Goal: Information Seeking & Learning: Learn about a topic

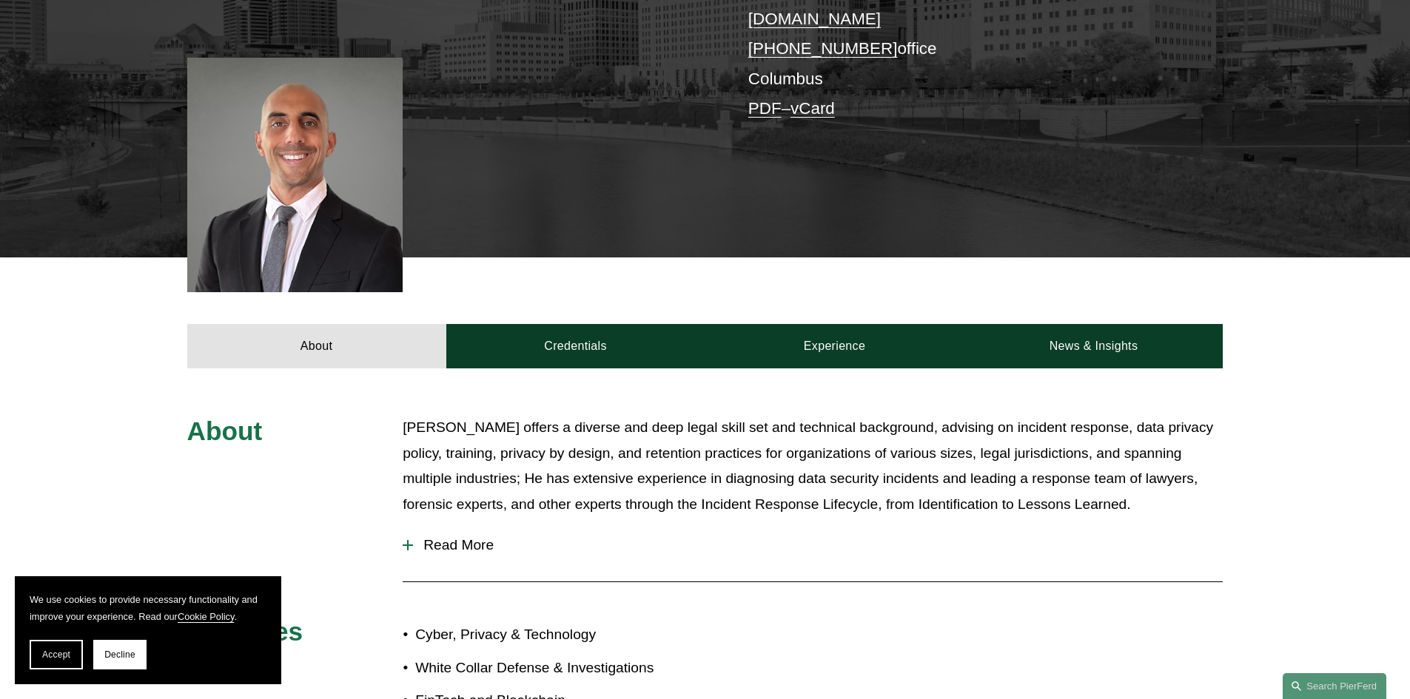
scroll to position [518, 0]
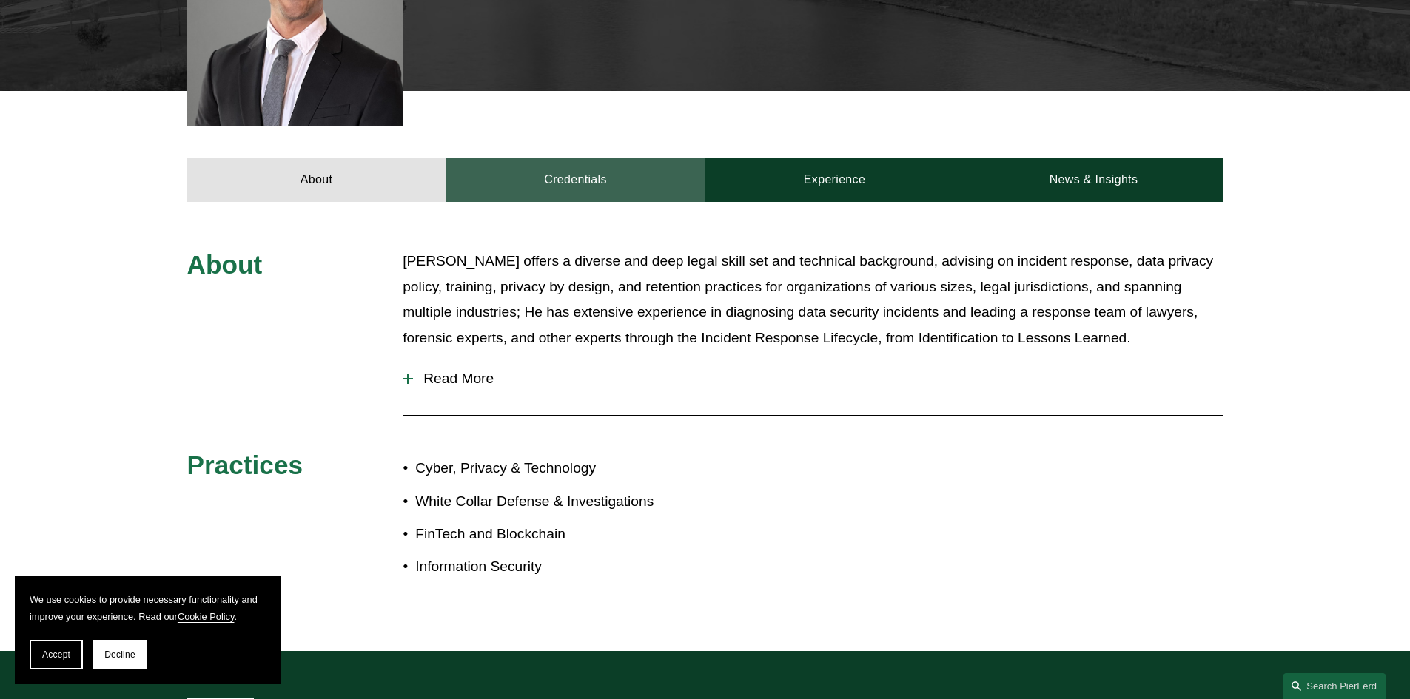
click at [599, 170] on link "Credentials" at bounding box center [575, 180] width 259 height 44
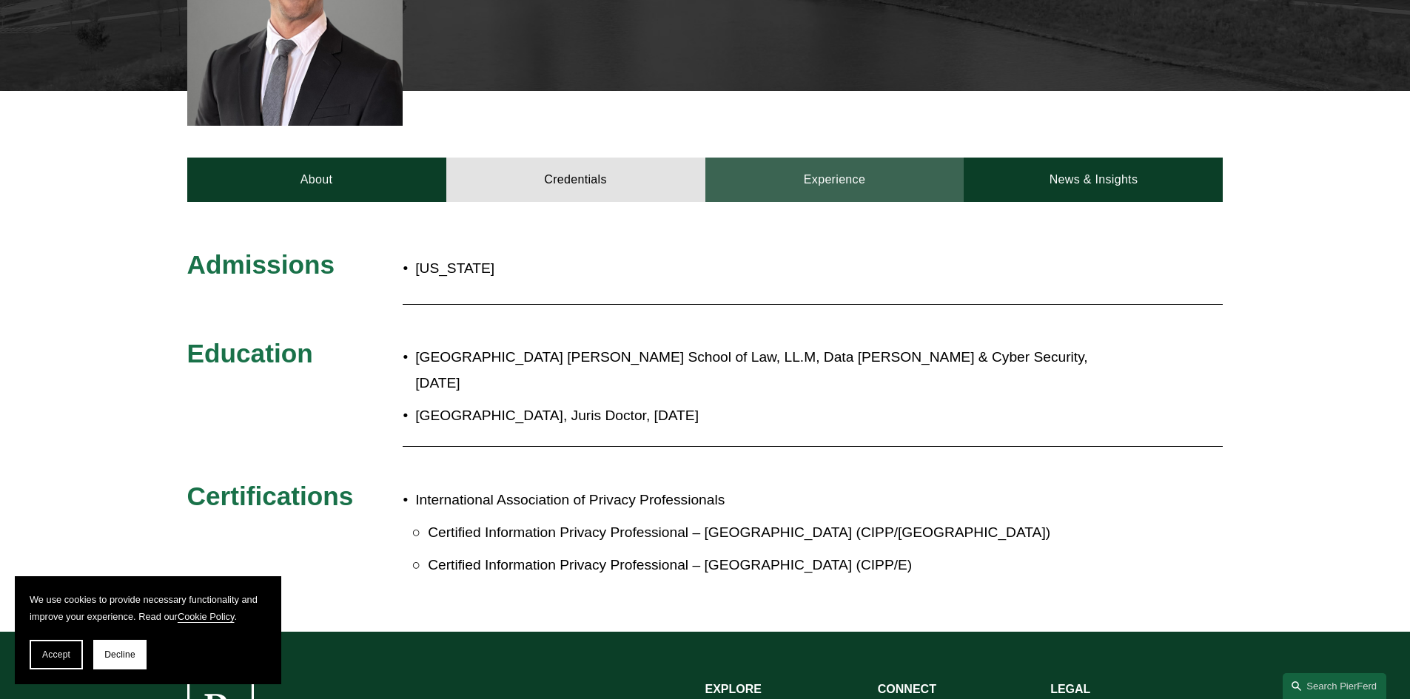
click at [840, 158] on link "Experience" at bounding box center [834, 180] width 259 height 44
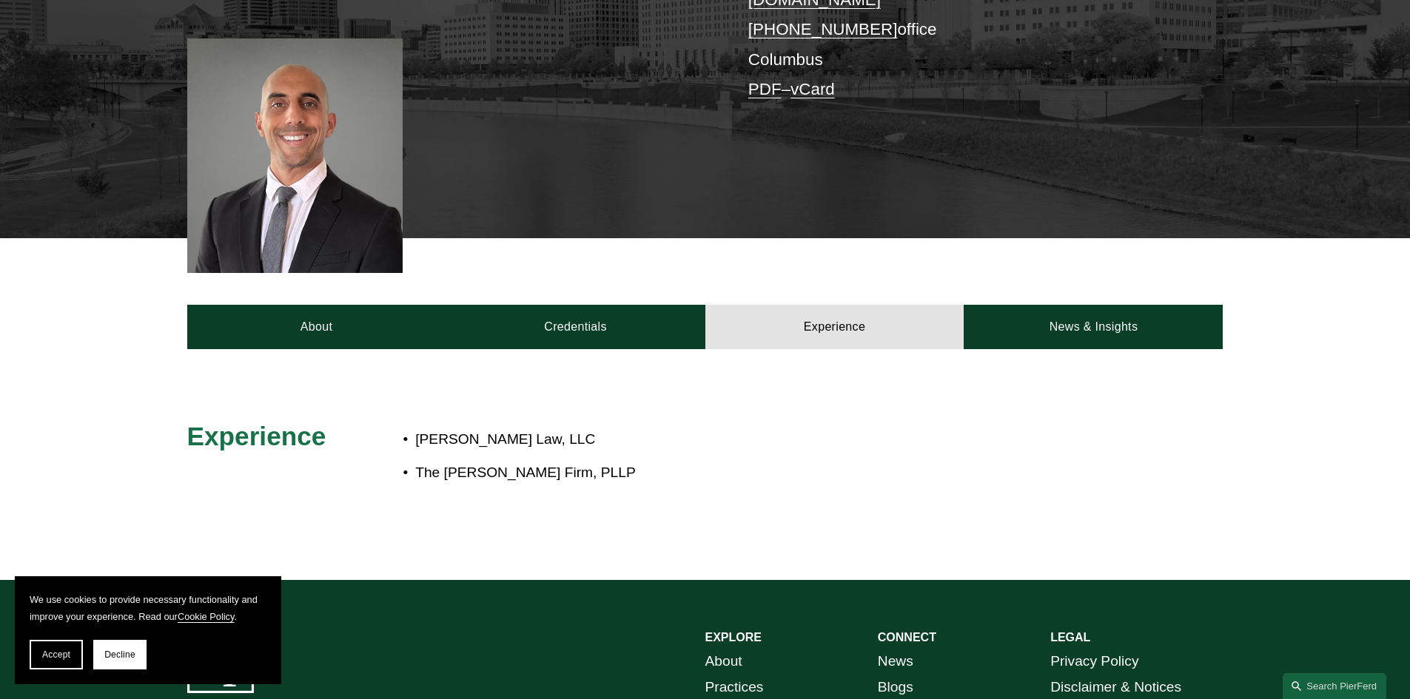
scroll to position [370, 0]
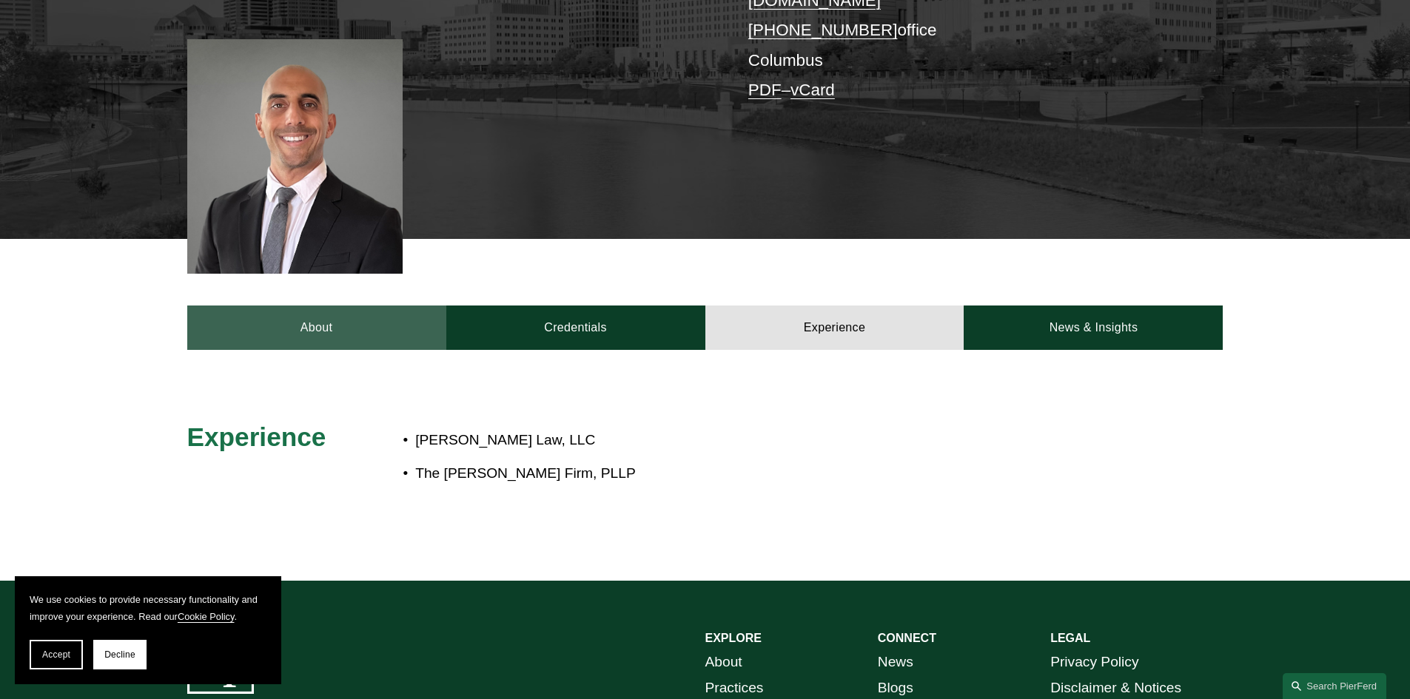
click at [309, 323] on link "About" at bounding box center [316, 328] width 259 height 44
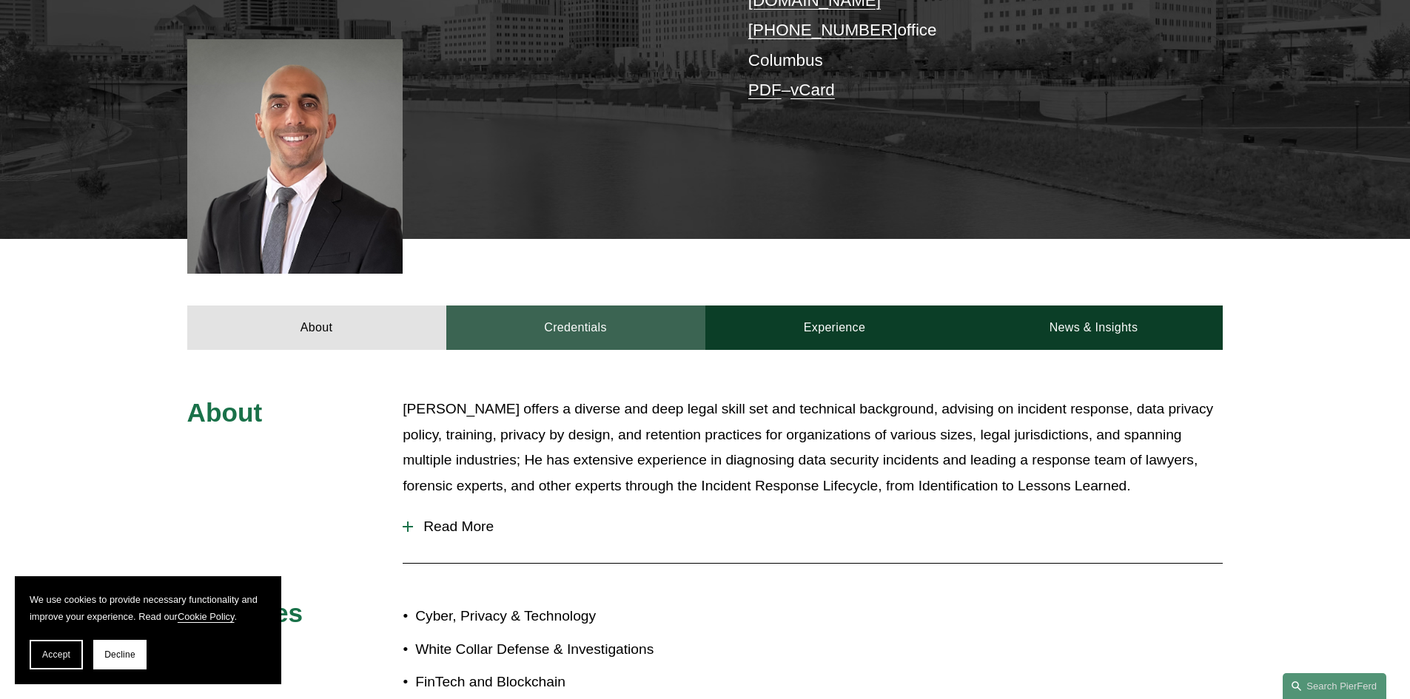
click at [586, 309] on link "Credentials" at bounding box center [575, 328] width 259 height 44
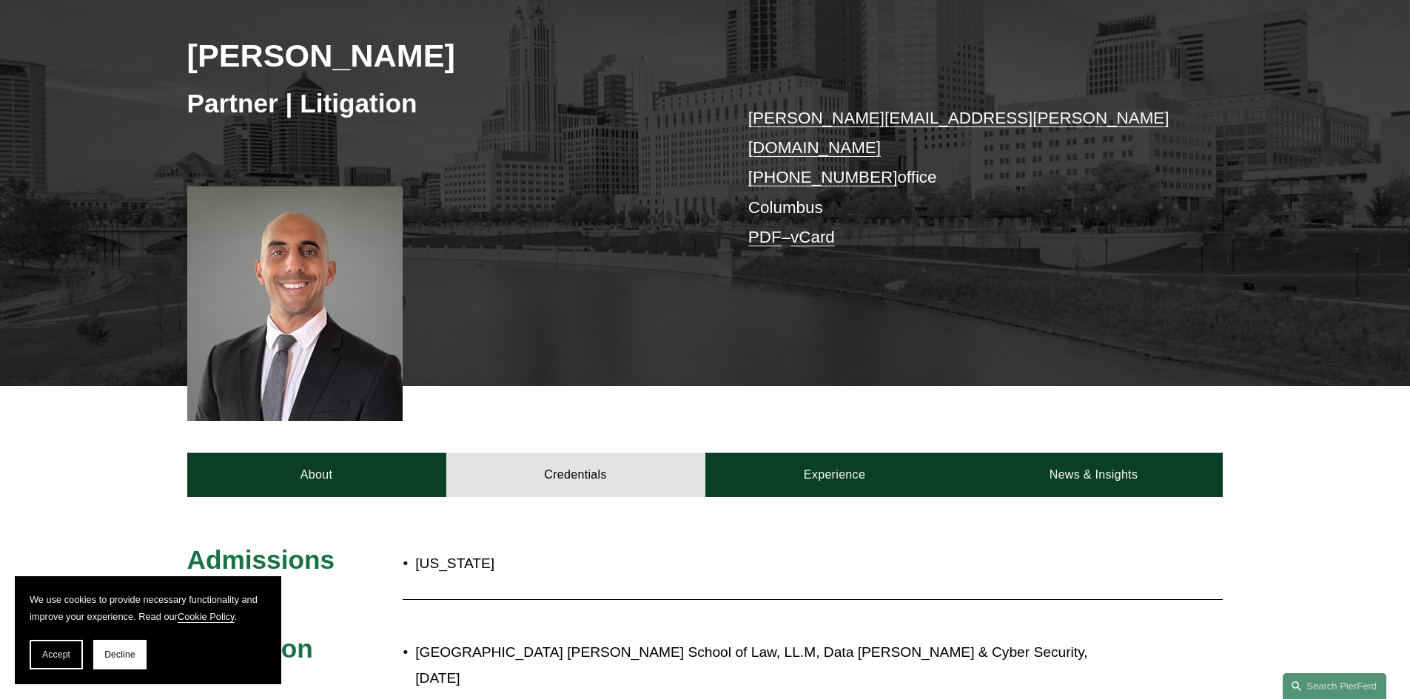
scroll to position [0, 0]
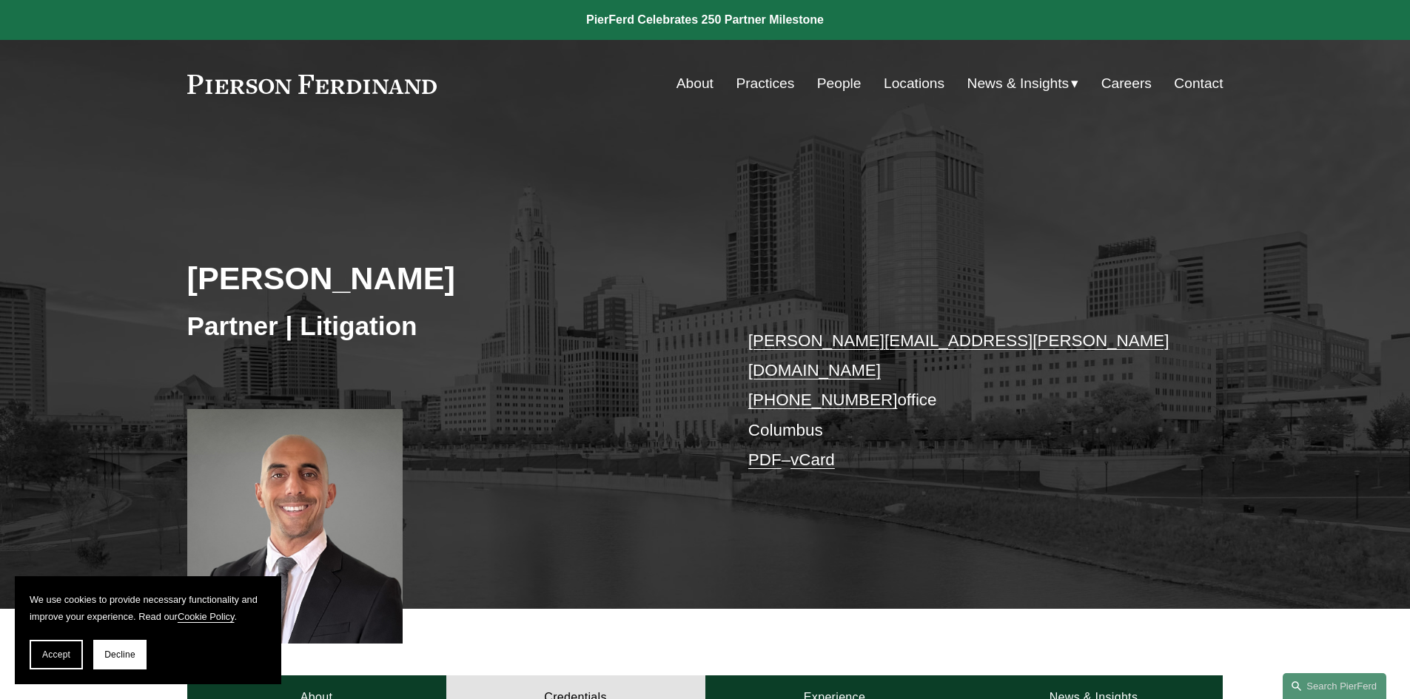
click at [743, 85] on link "Practices" at bounding box center [765, 84] width 58 height 28
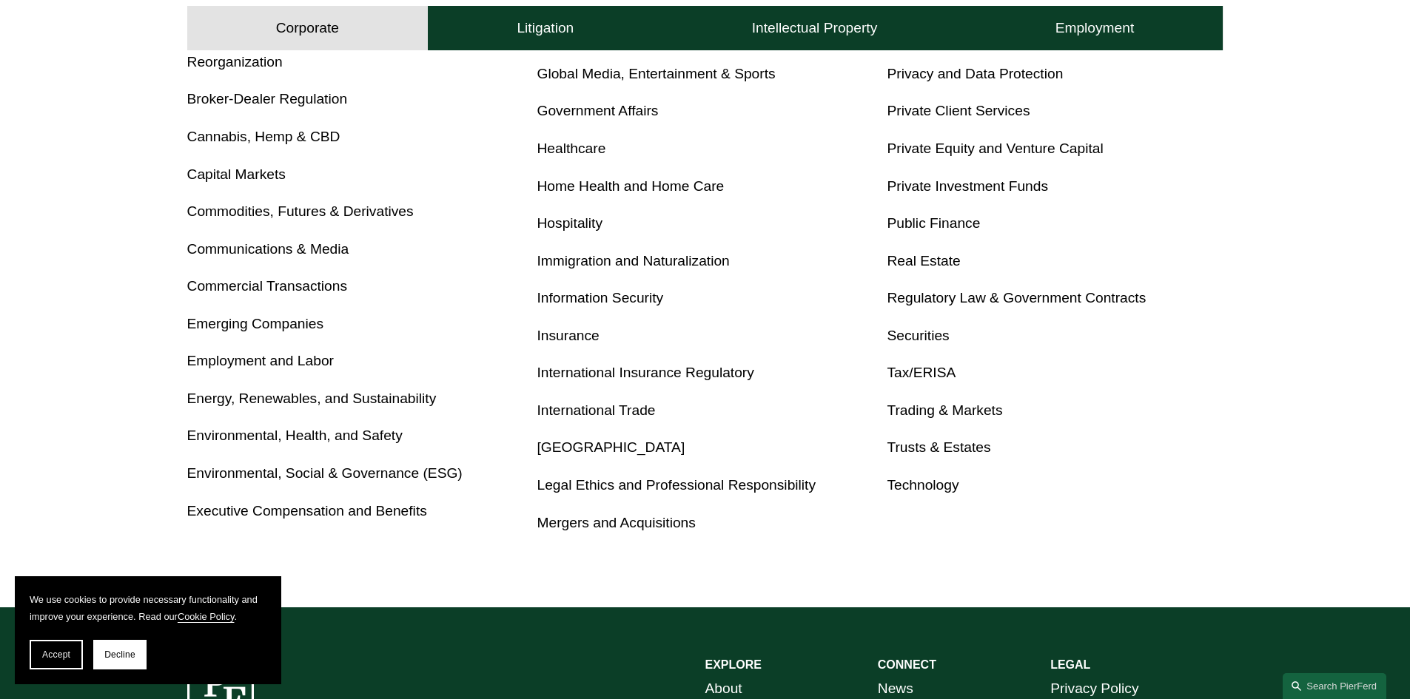
scroll to position [740, 0]
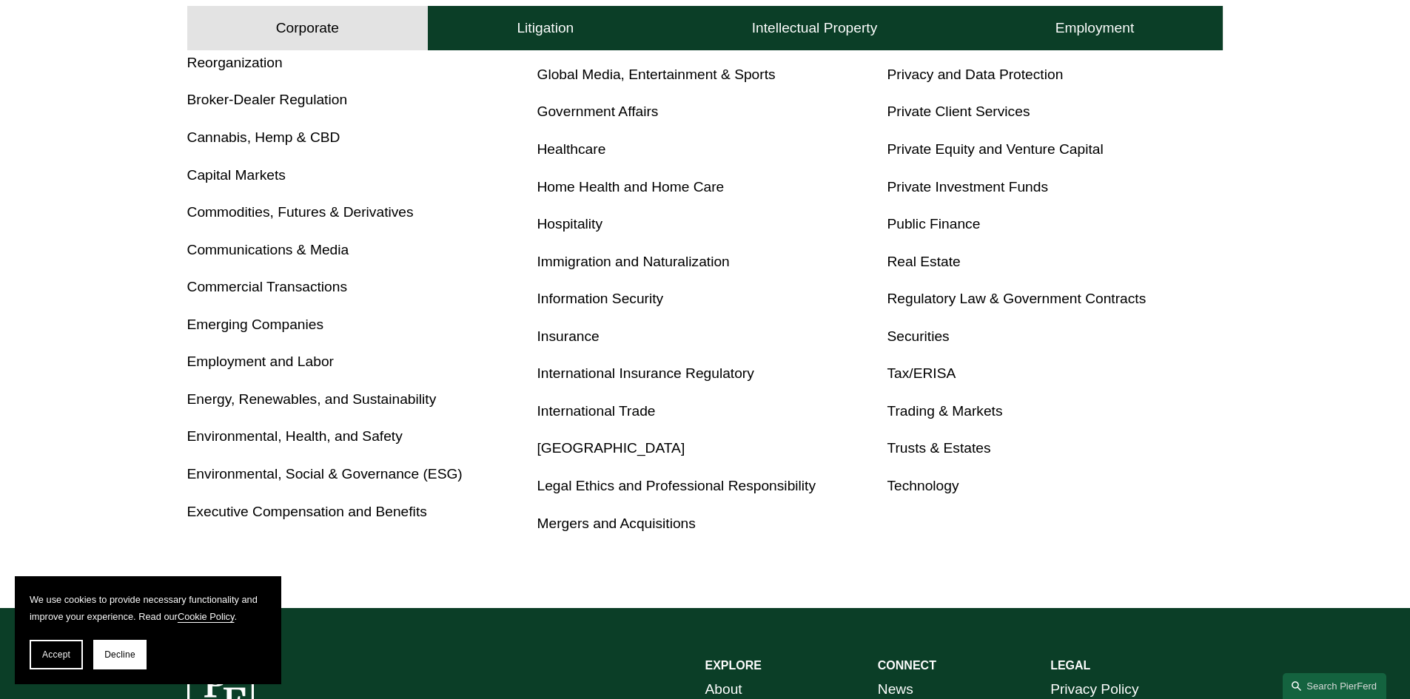
click at [942, 76] on link "Privacy and Data Protection" at bounding box center [975, 75] width 176 height 16
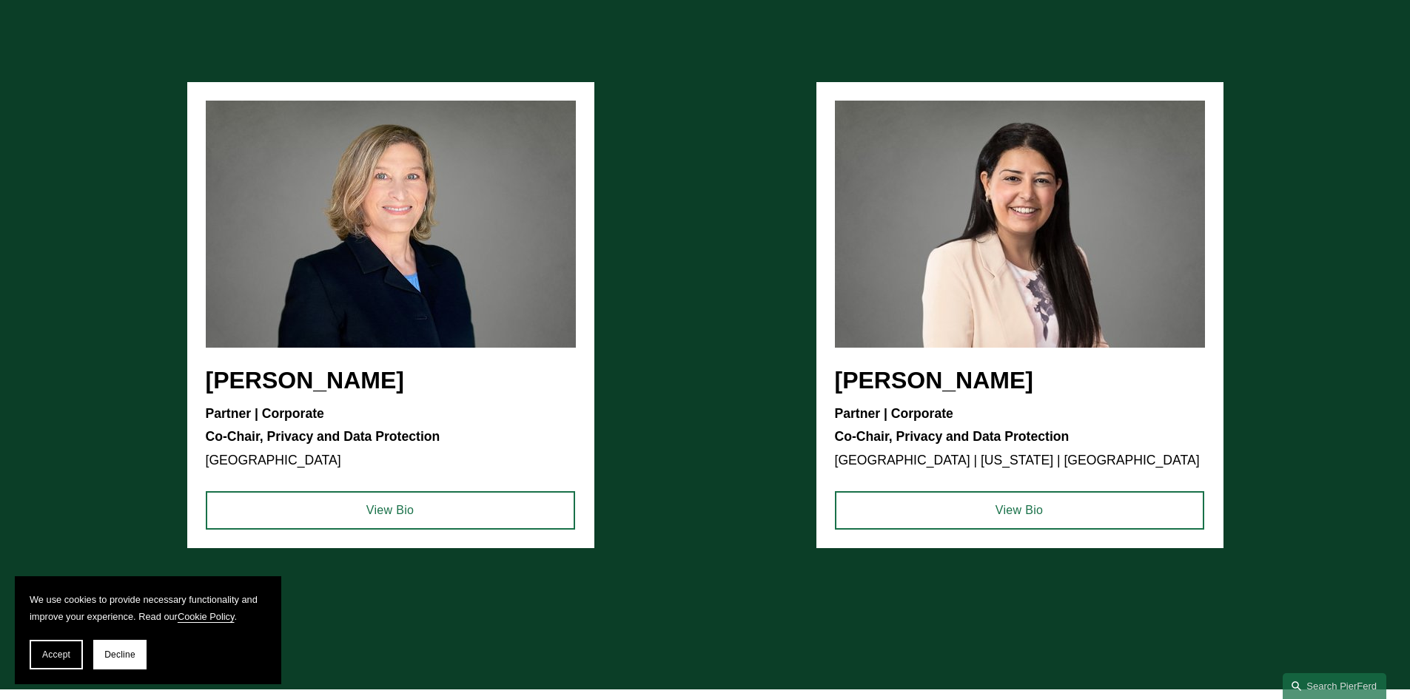
scroll to position [888, 0]
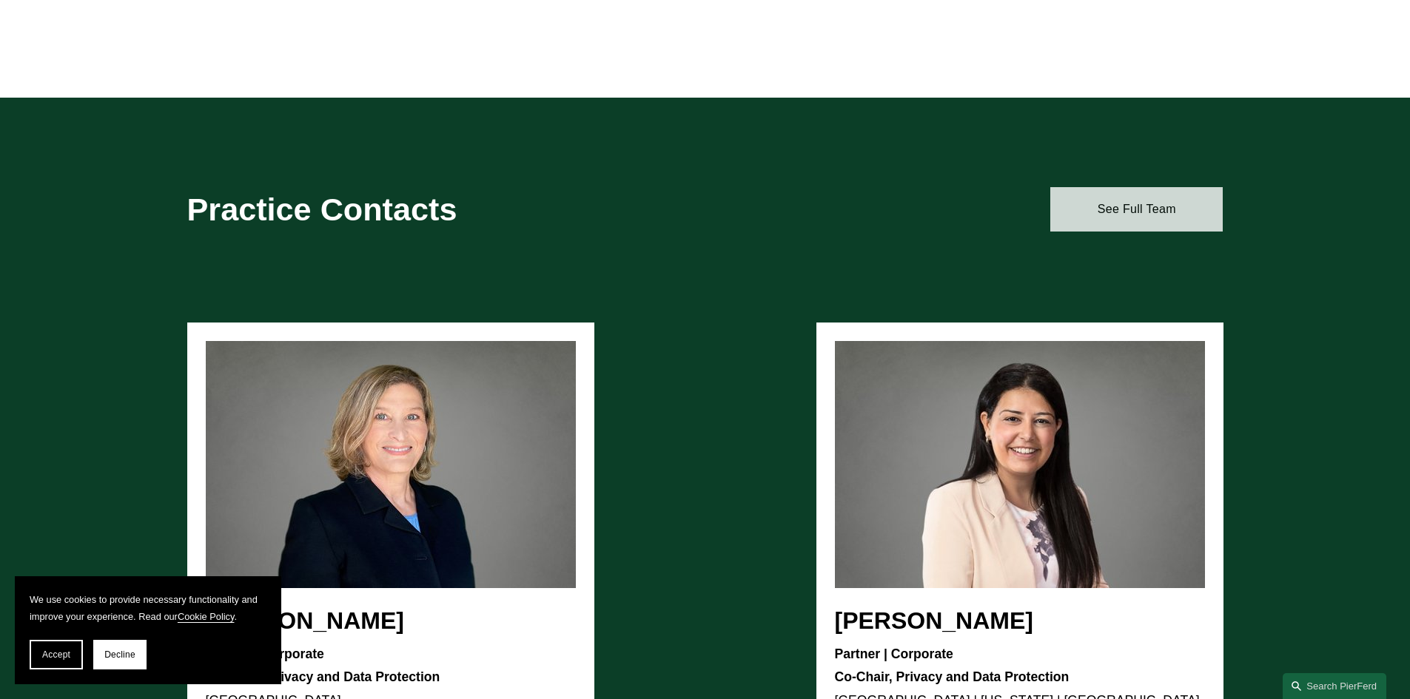
click at [1173, 206] on link "See Full Team" at bounding box center [1136, 209] width 172 height 44
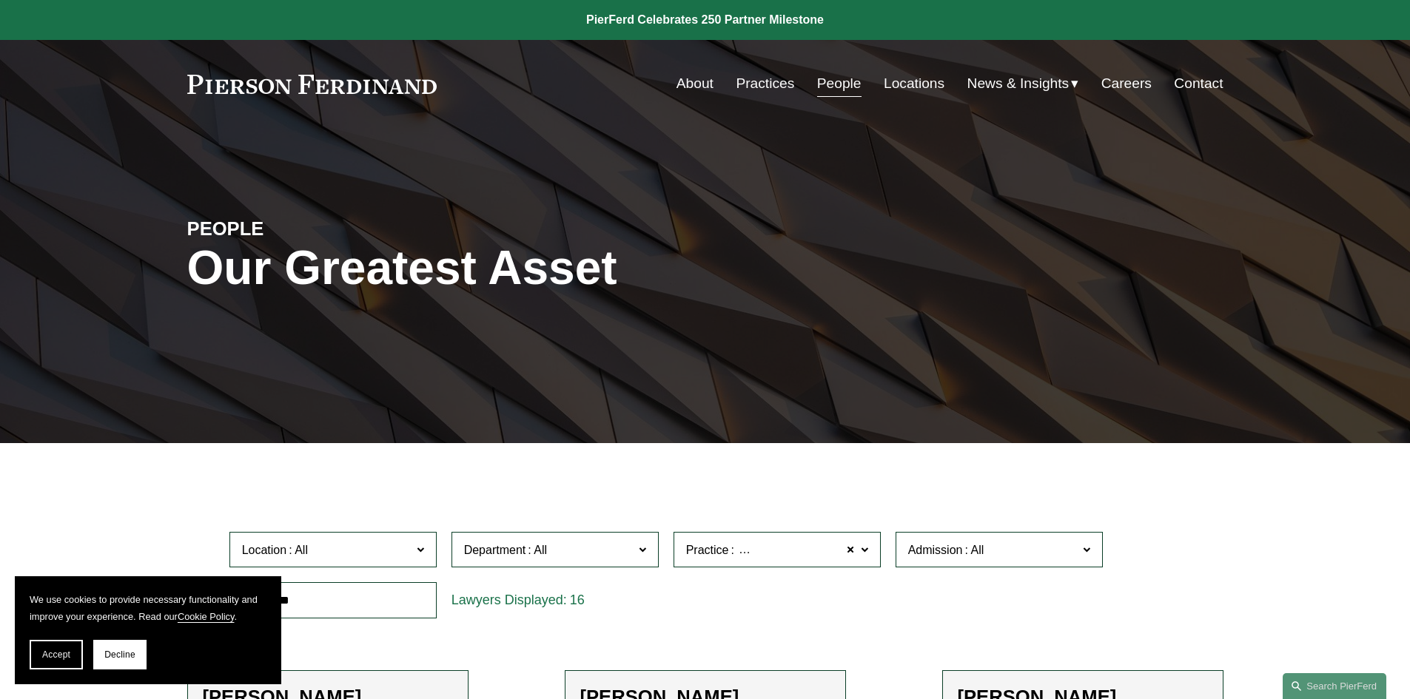
click at [773, 89] on link "Practices" at bounding box center [765, 84] width 58 height 28
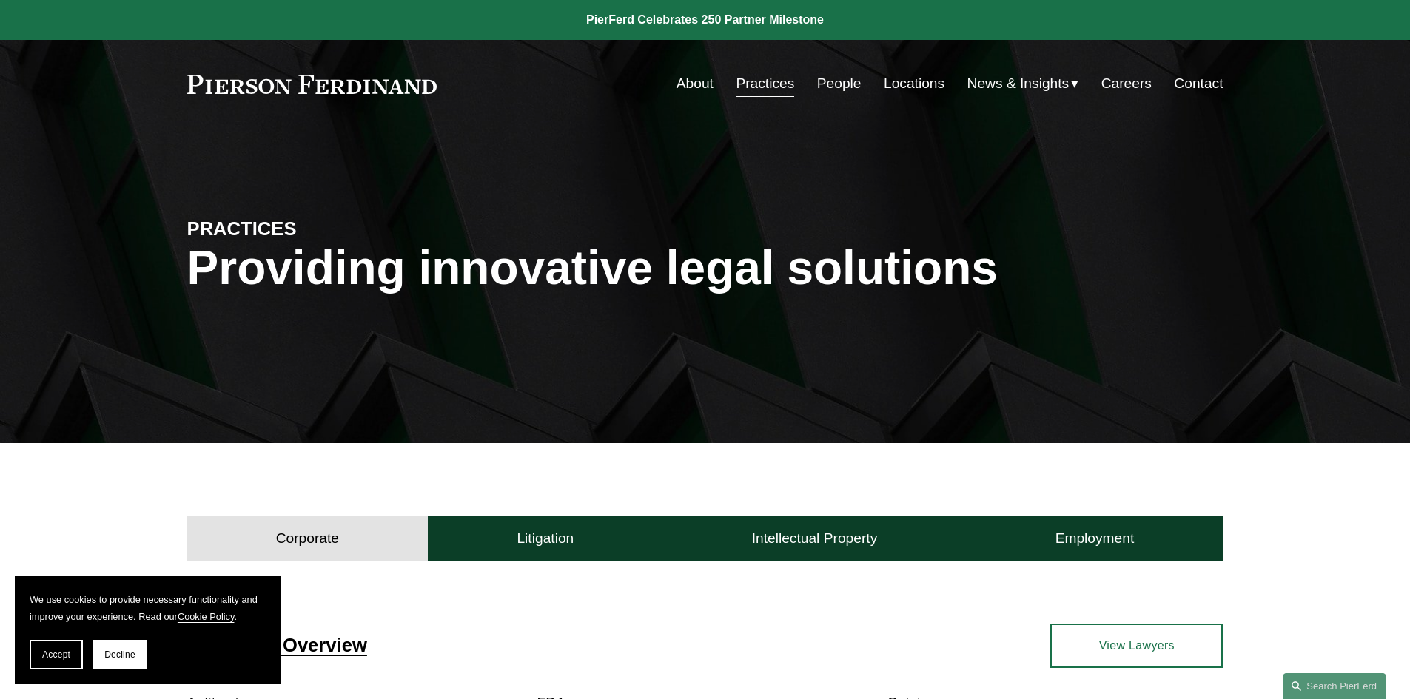
click at [831, 80] on link "People" at bounding box center [839, 84] width 44 height 28
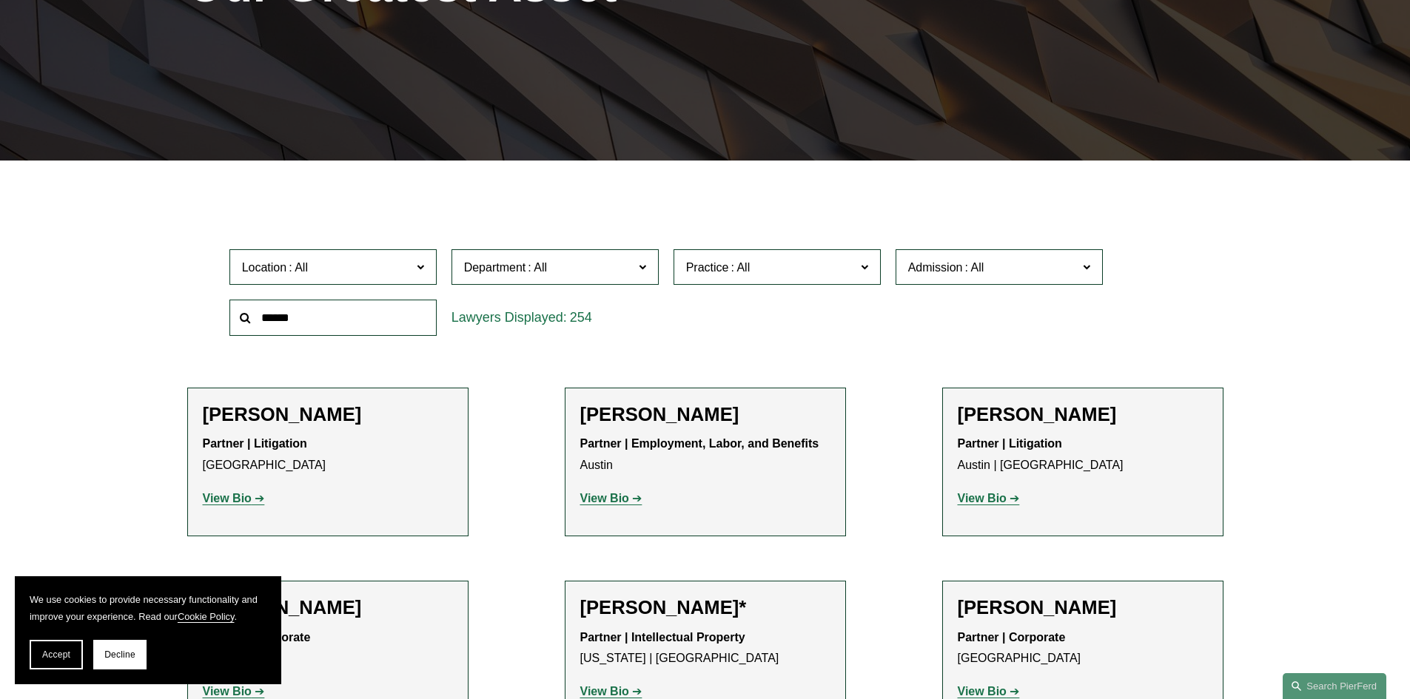
scroll to position [296, 0]
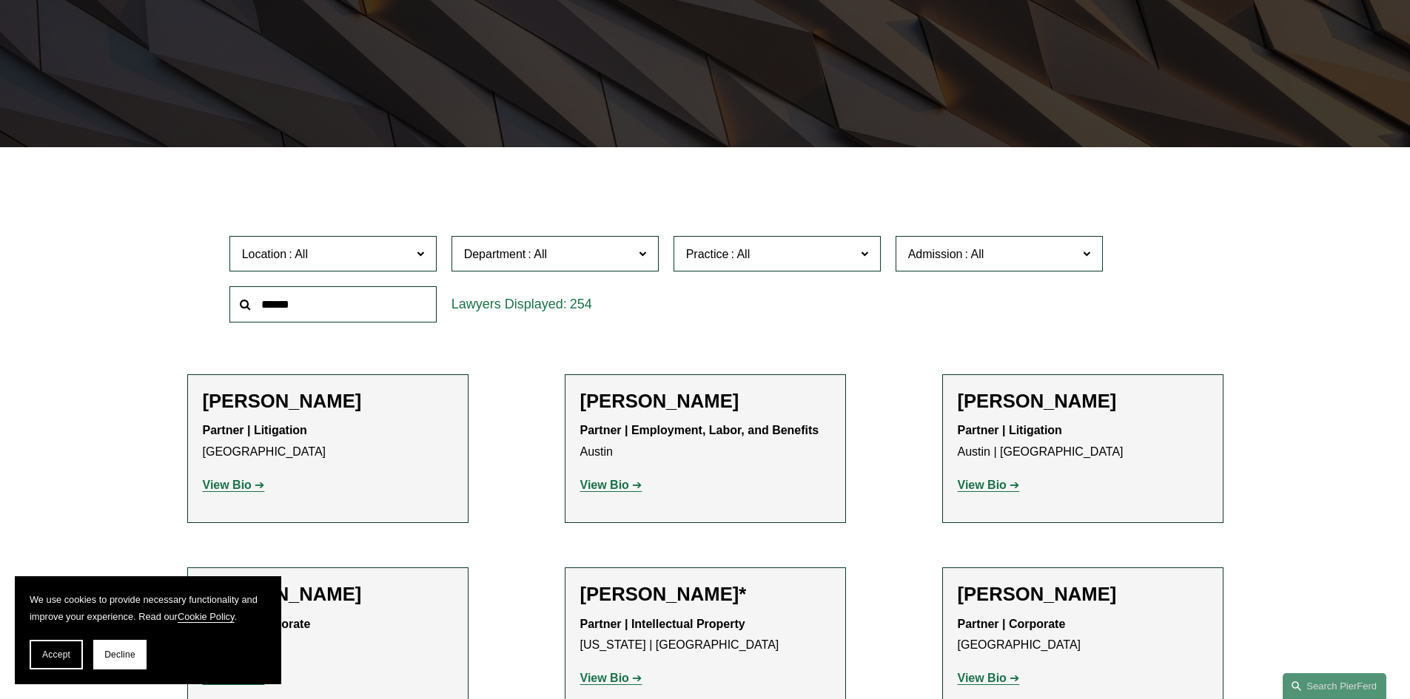
click at [315, 298] on input "text" at bounding box center [332, 304] width 207 height 36
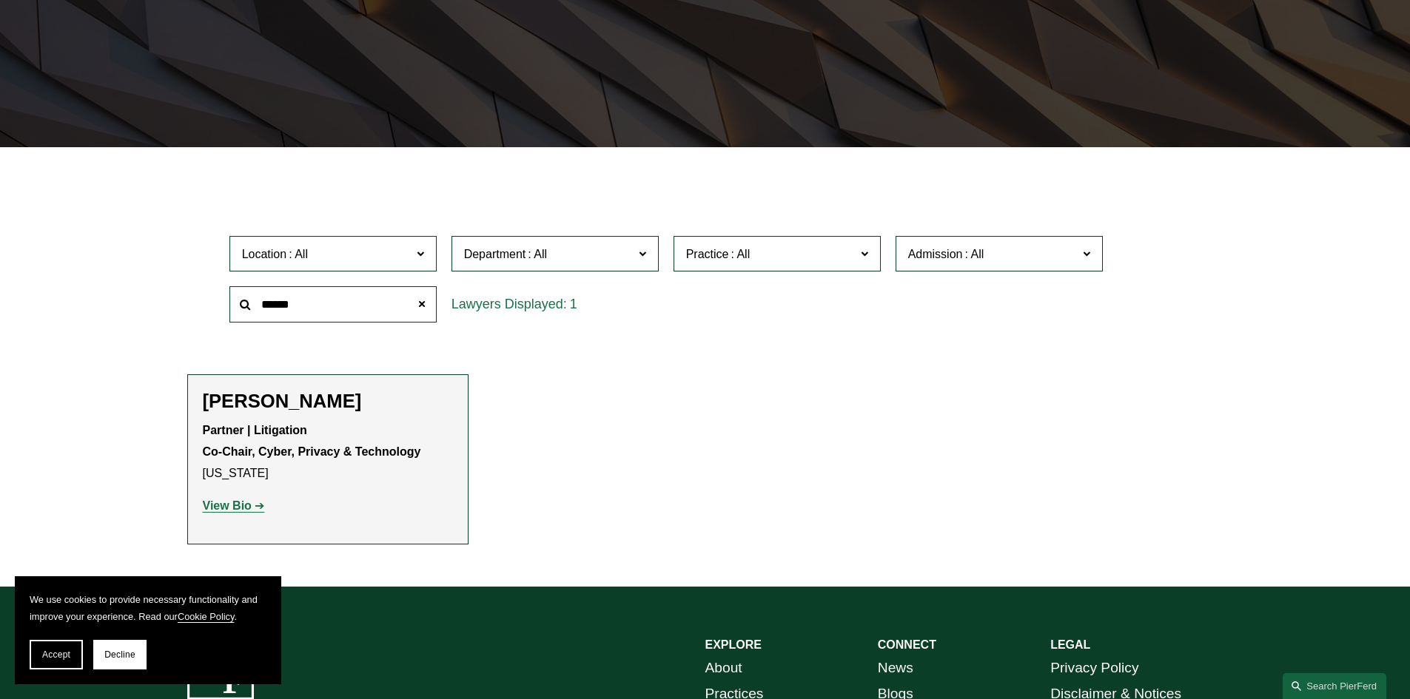
type input "******"
click at [281, 411] on h2 "[PERSON_NAME]" at bounding box center [328, 401] width 250 height 23
click at [232, 503] on strong "View Bio" at bounding box center [227, 506] width 49 height 13
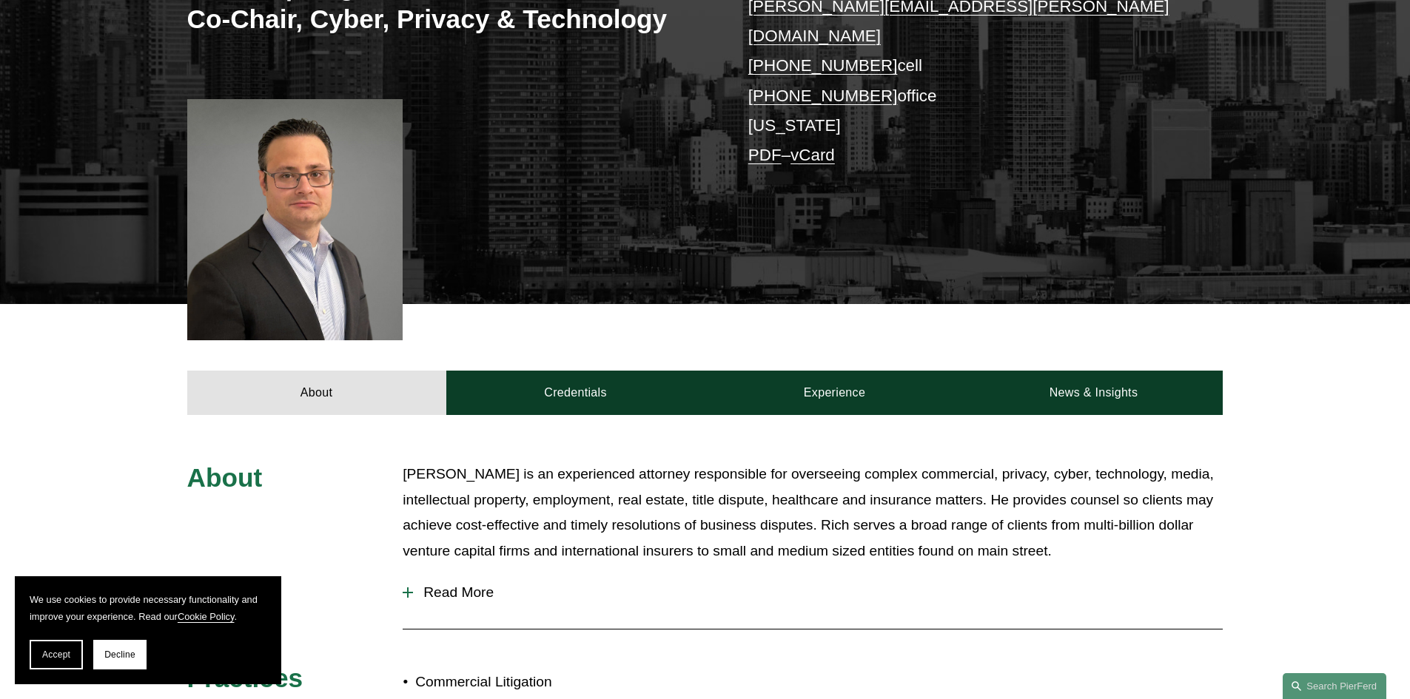
scroll to position [296, 0]
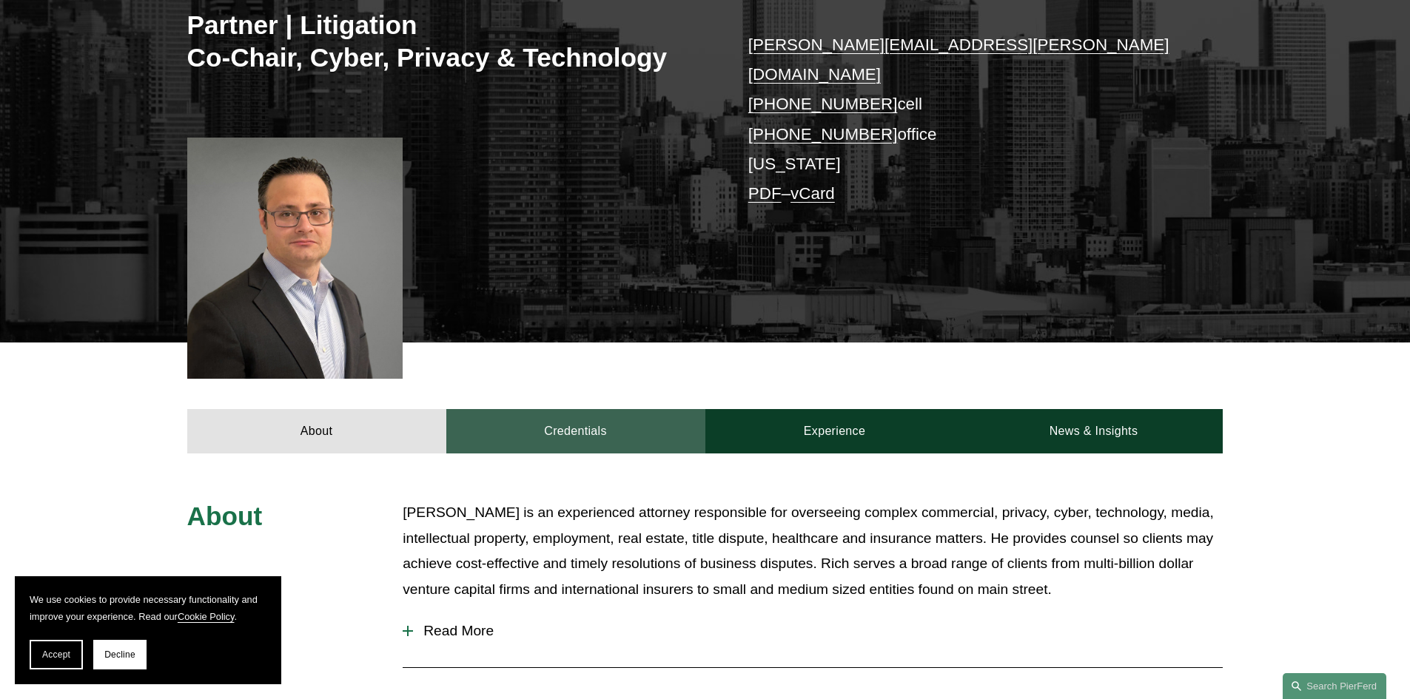
click at [582, 427] on link "Credentials" at bounding box center [575, 431] width 259 height 44
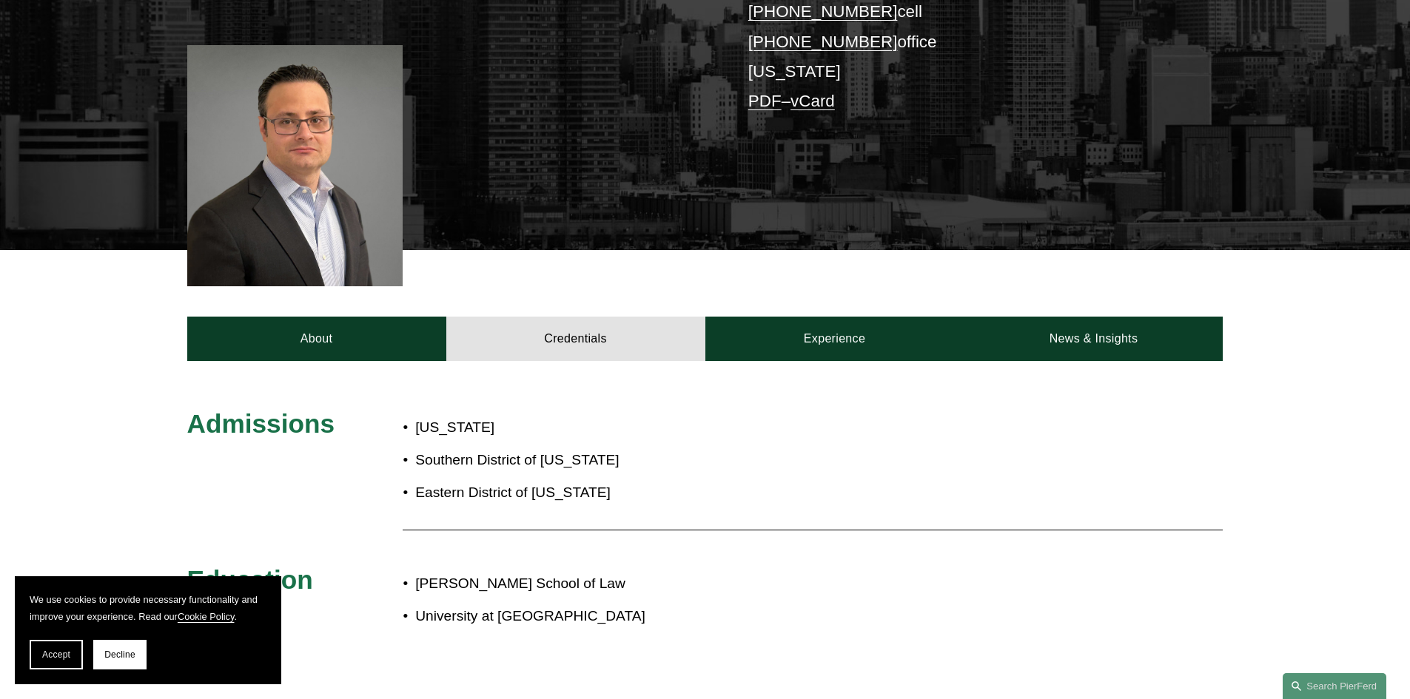
scroll to position [370, 0]
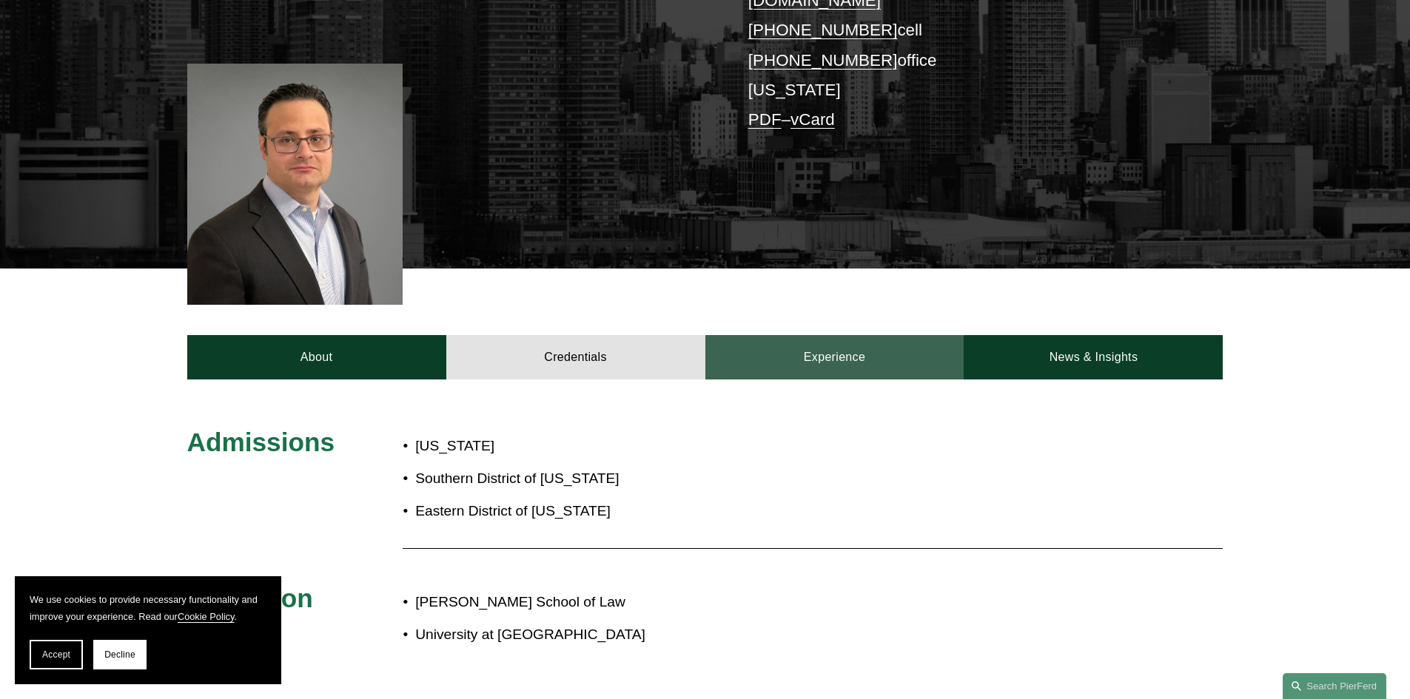
click at [867, 335] on link "Experience" at bounding box center [834, 357] width 259 height 44
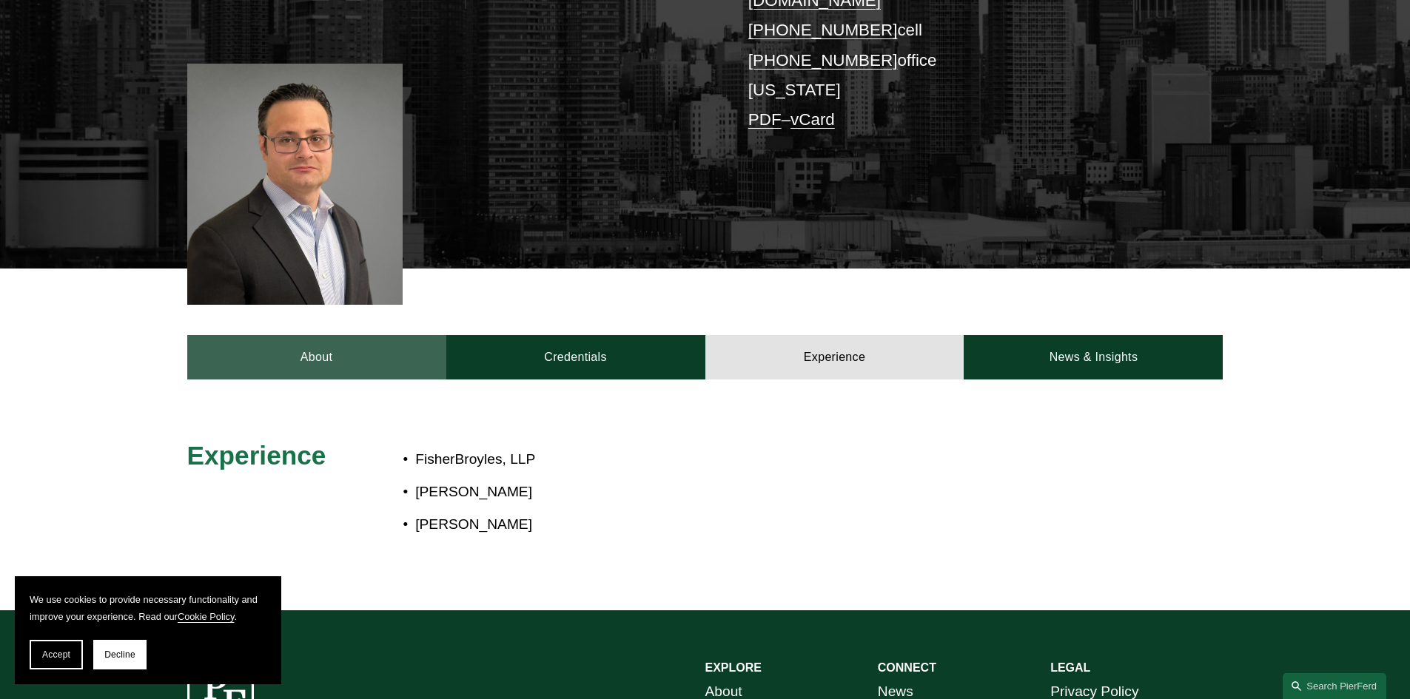
click at [220, 339] on link "About" at bounding box center [316, 357] width 259 height 44
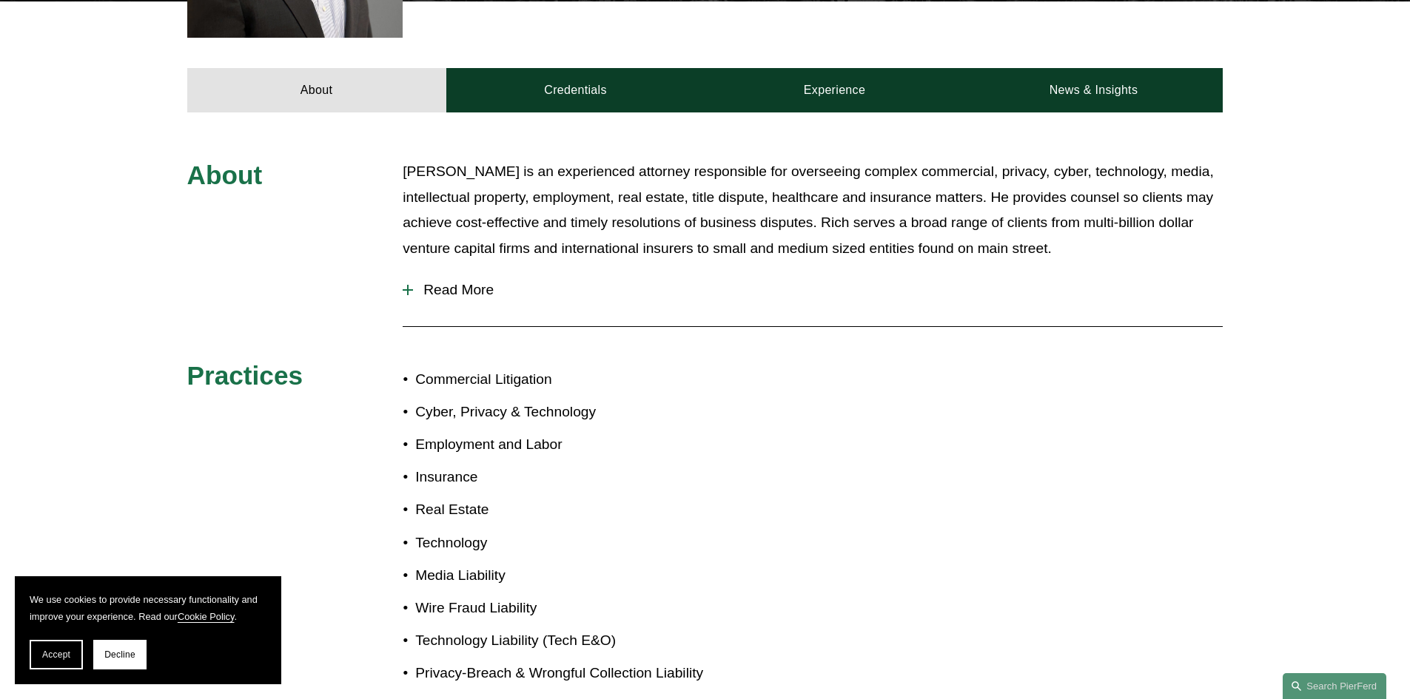
scroll to position [666, 0]
